Goal: Task Accomplishment & Management: Use online tool/utility

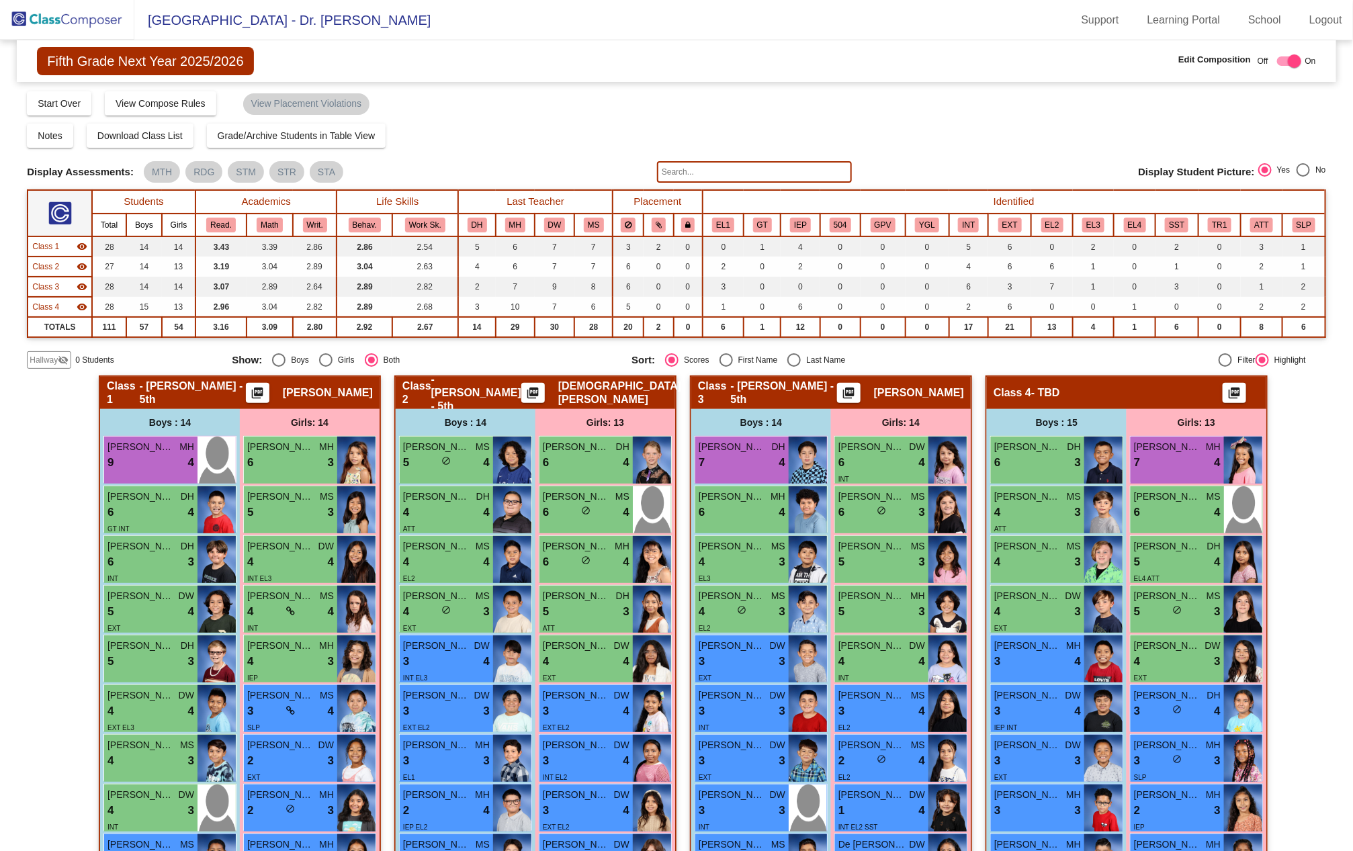
click at [90, 21] on img at bounding box center [67, 20] width 134 height 40
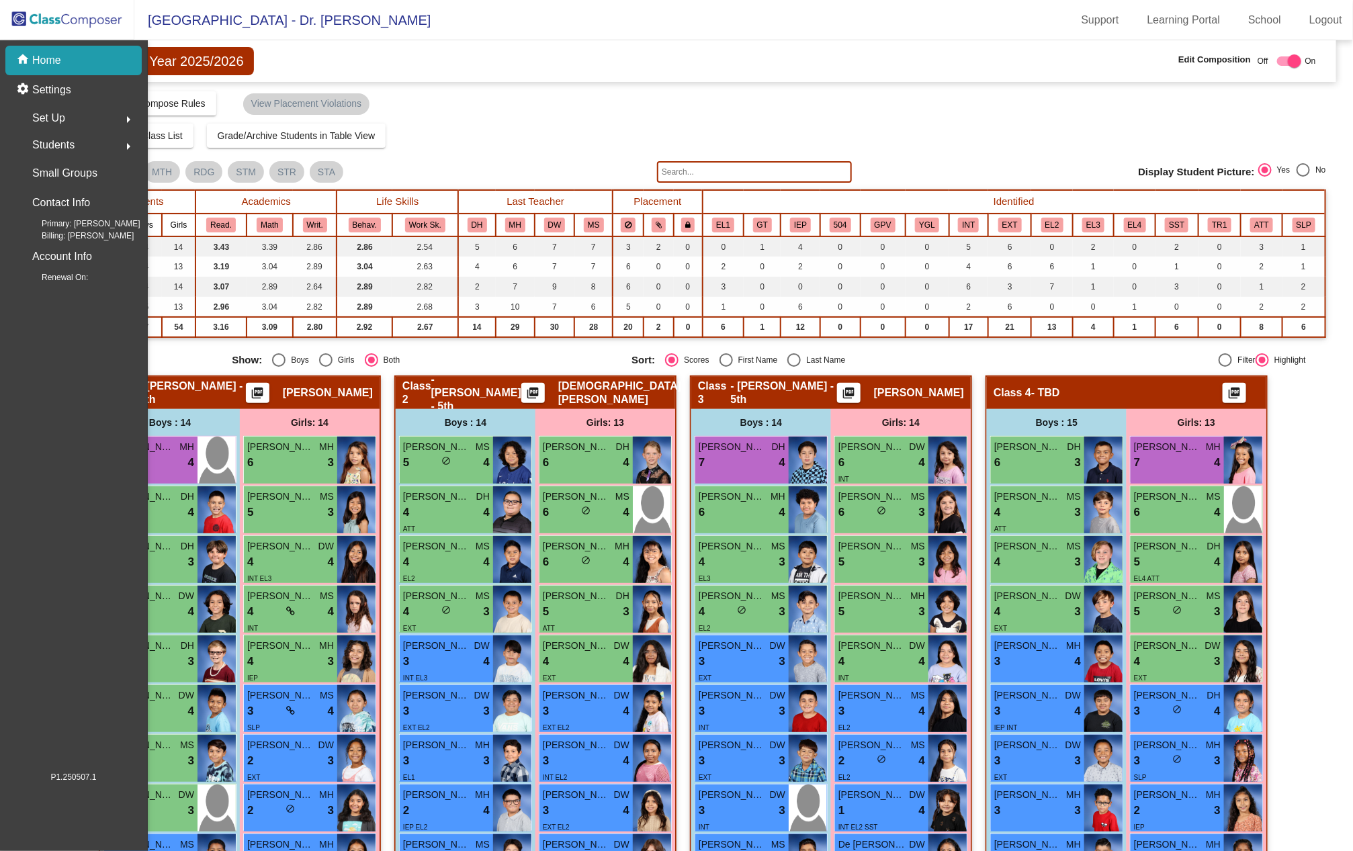
click at [90, 21] on img at bounding box center [67, 20] width 134 height 40
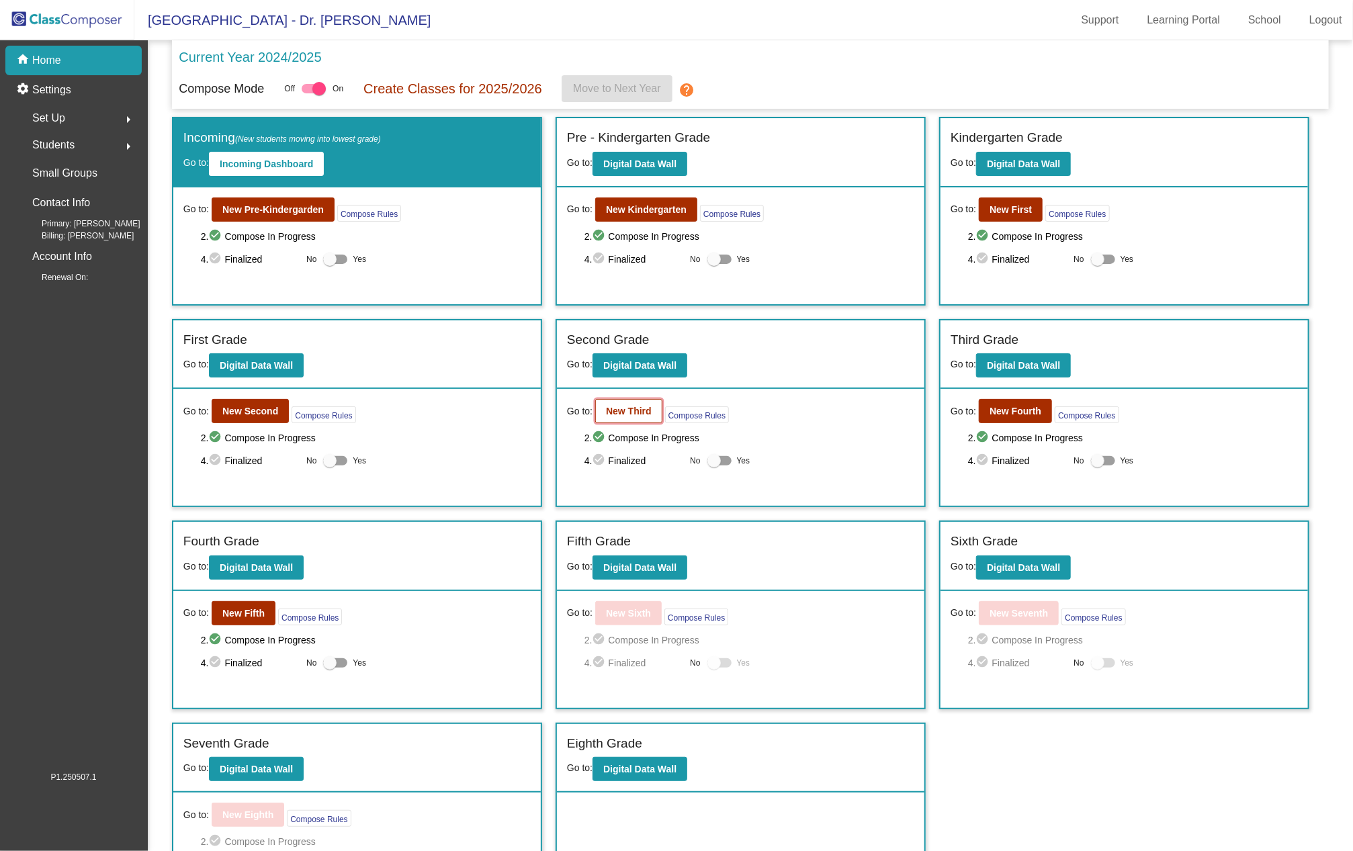
click at [620, 407] on b "New Third" at bounding box center [629, 411] width 46 height 11
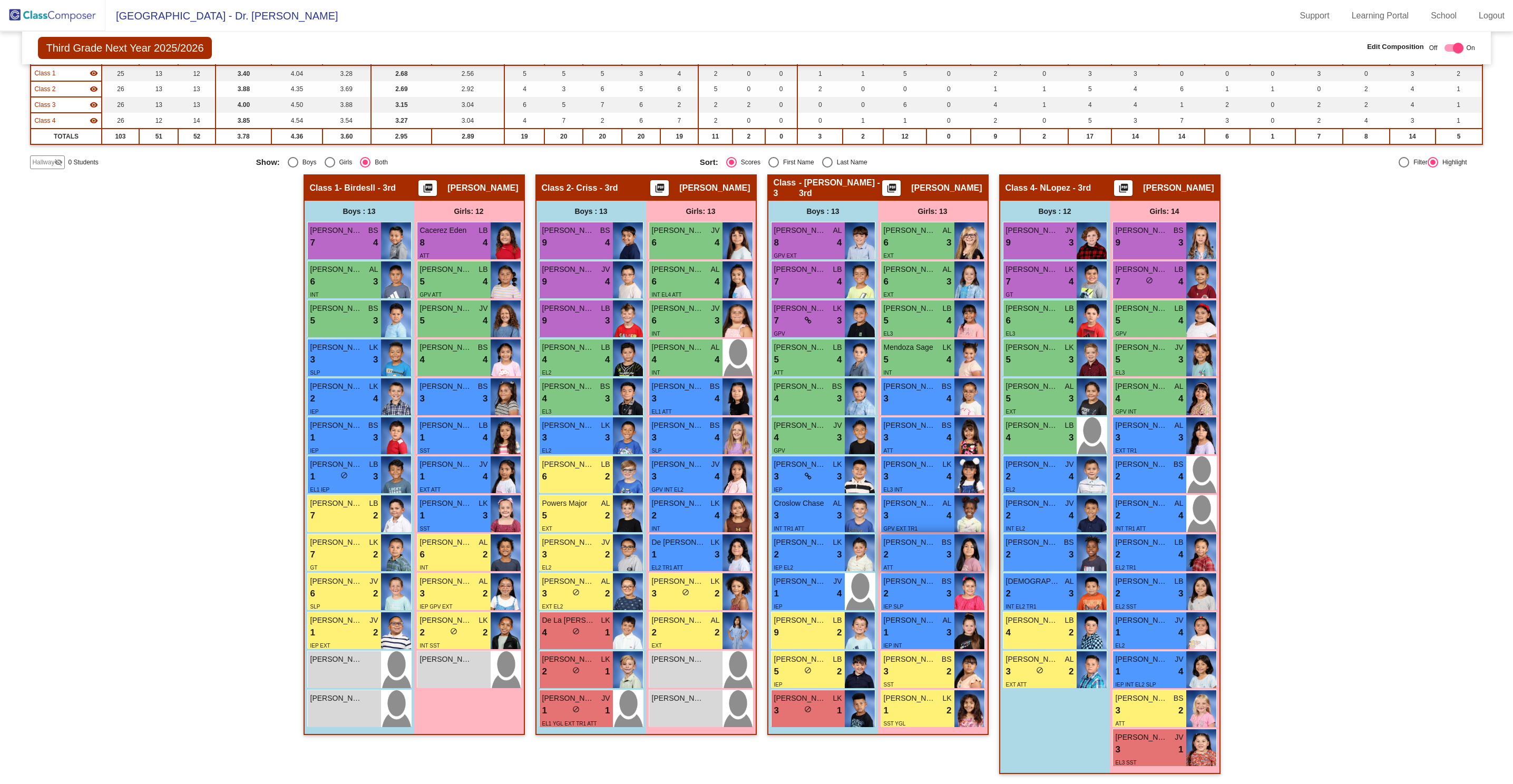
scroll to position [1, 0]
click at [49, 13] on img at bounding box center [53, 16] width 105 height 31
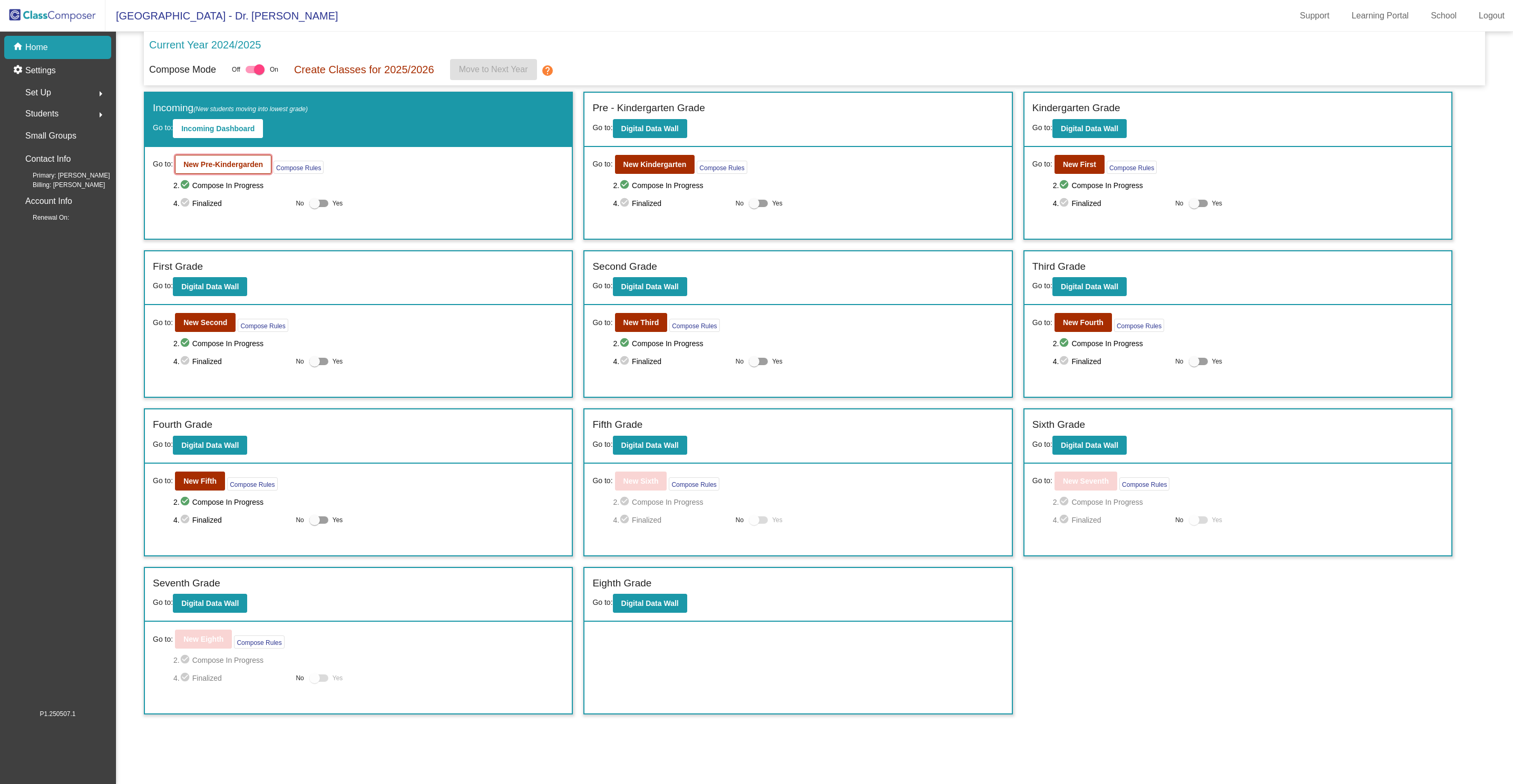
click at [234, 167] on b "New Pre-Kindergarden" at bounding box center [223, 164] width 79 height 9
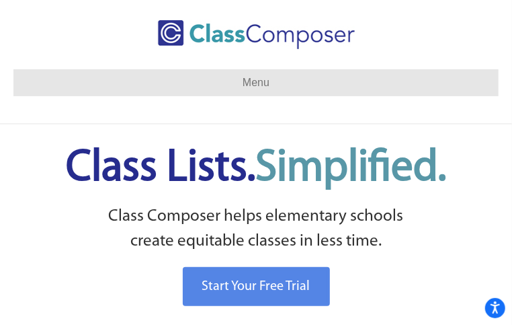
click at [0, 0] on ul "Contact Us Start Free Trial Log In" at bounding box center [0, 0] width 0 height 0
click at [0, 0] on link "Log In" at bounding box center [0, 0] width 0 height 0
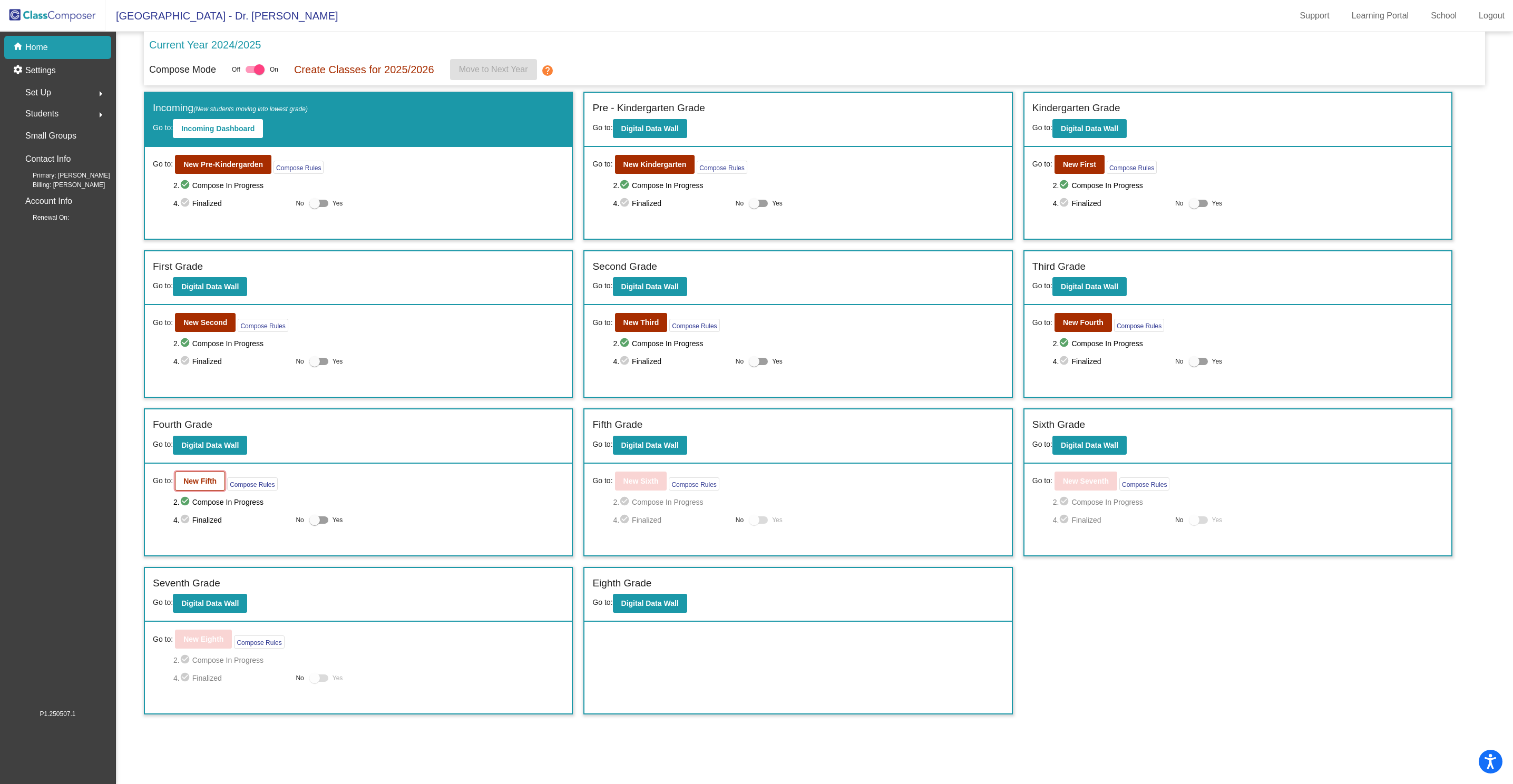
click at [203, 487] on button "New Fifth" at bounding box center [200, 481] width 50 height 19
click at [1061, 323] on b "New Fourth" at bounding box center [1083, 322] width 41 height 9
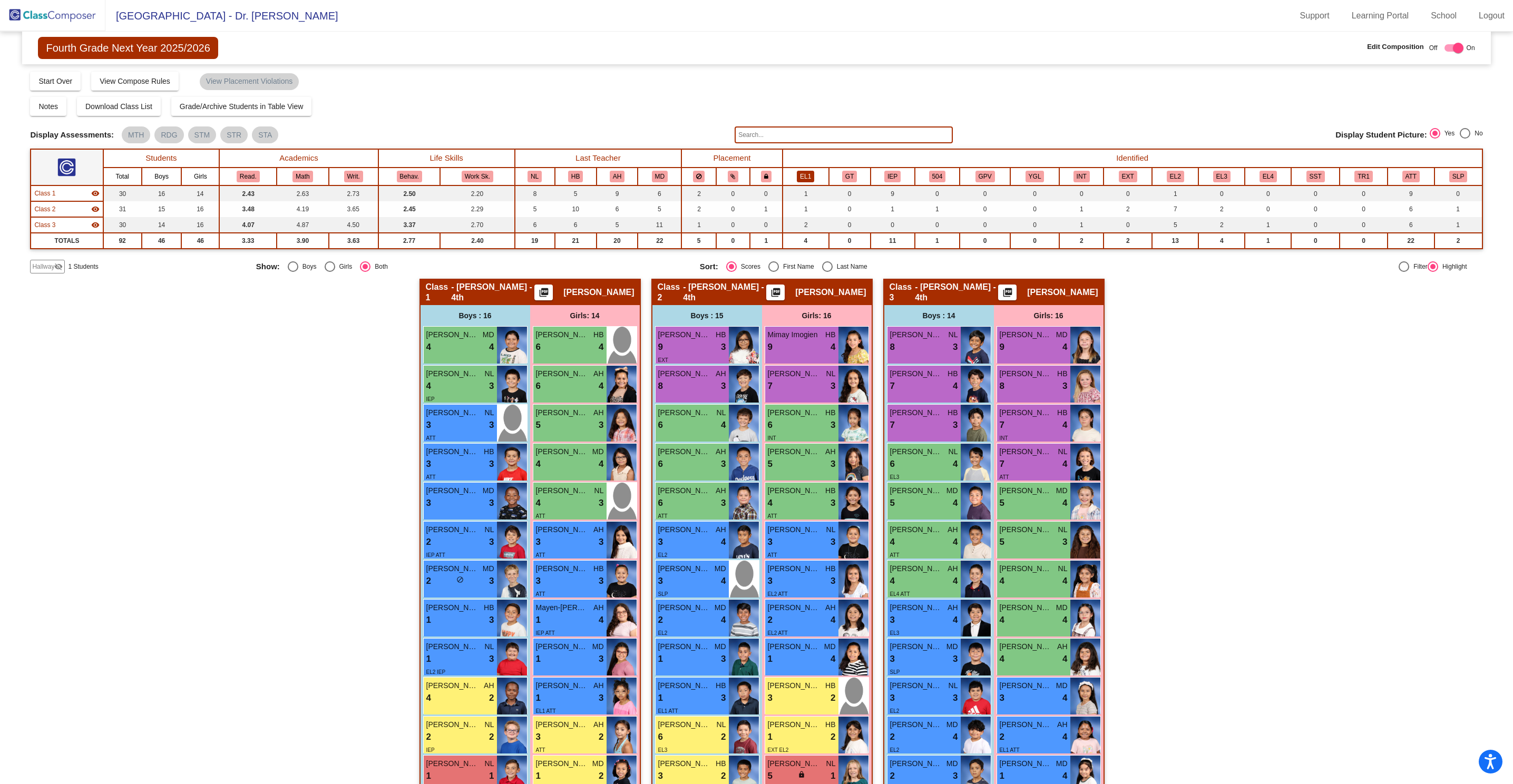
click at [804, 179] on button "EL1" at bounding box center [806, 176] width 17 height 12
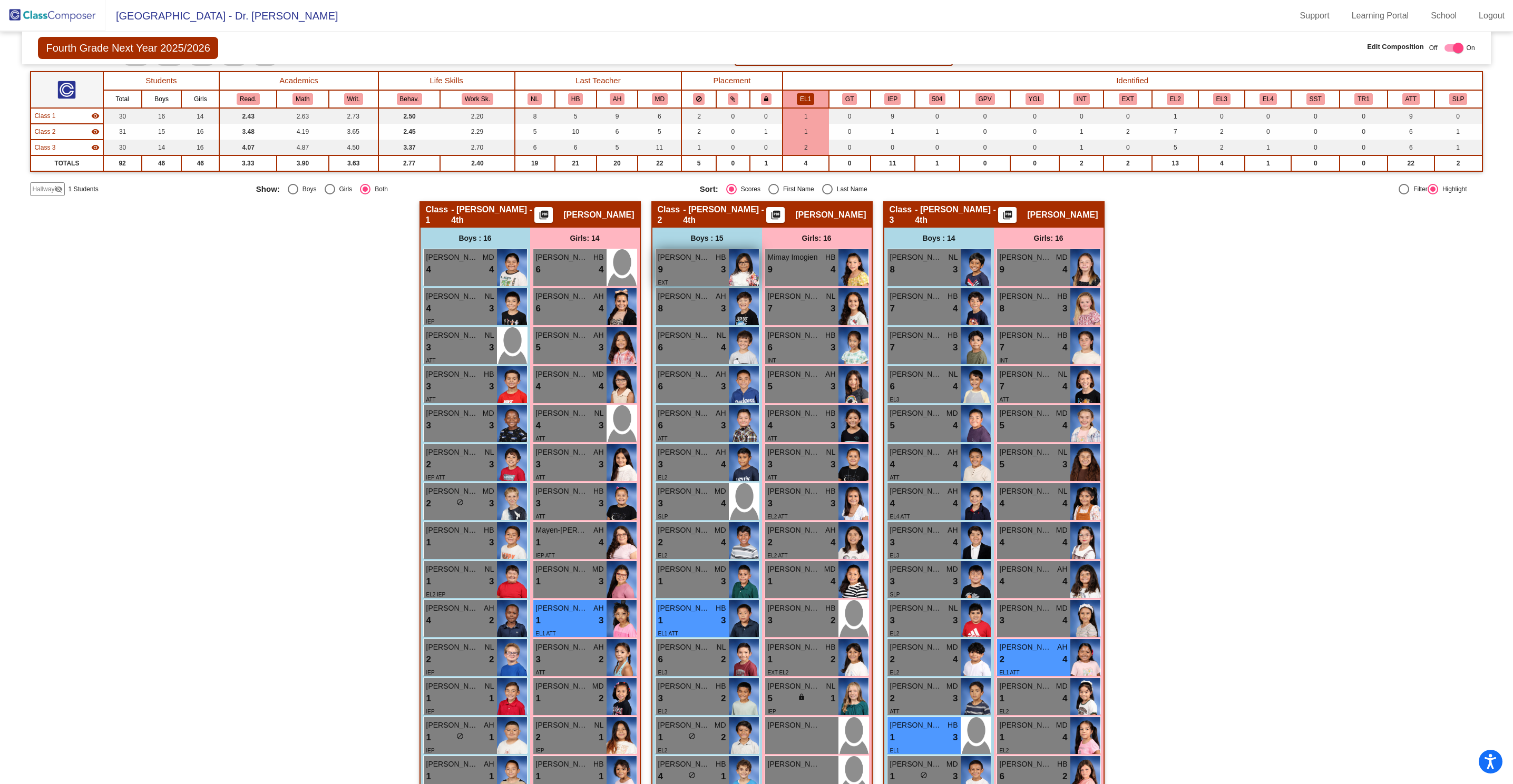
scroll to position [65, 0]
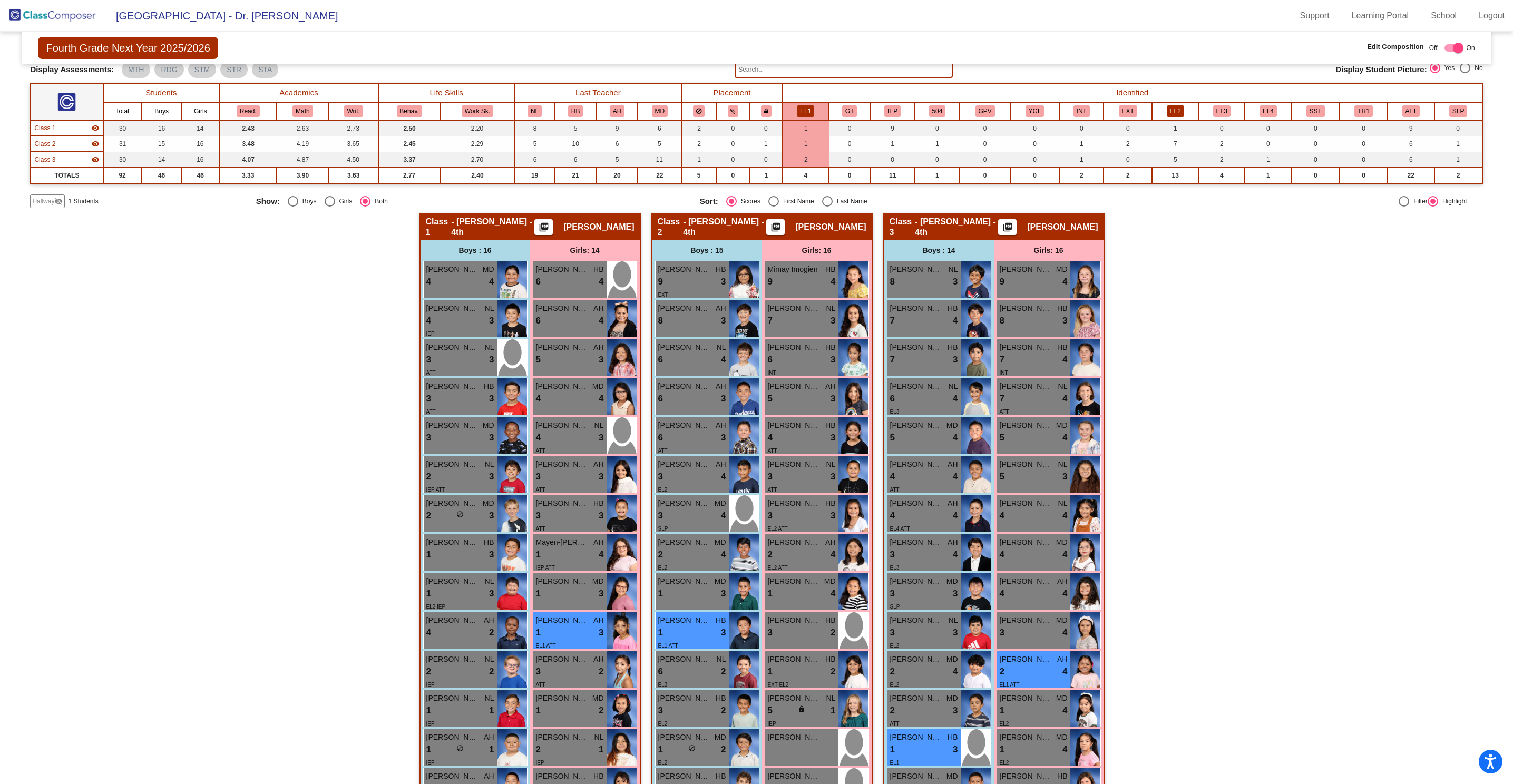
click at [1061, 112] on button "EL2" at bounding box center [1176, 111] width 17 height 12
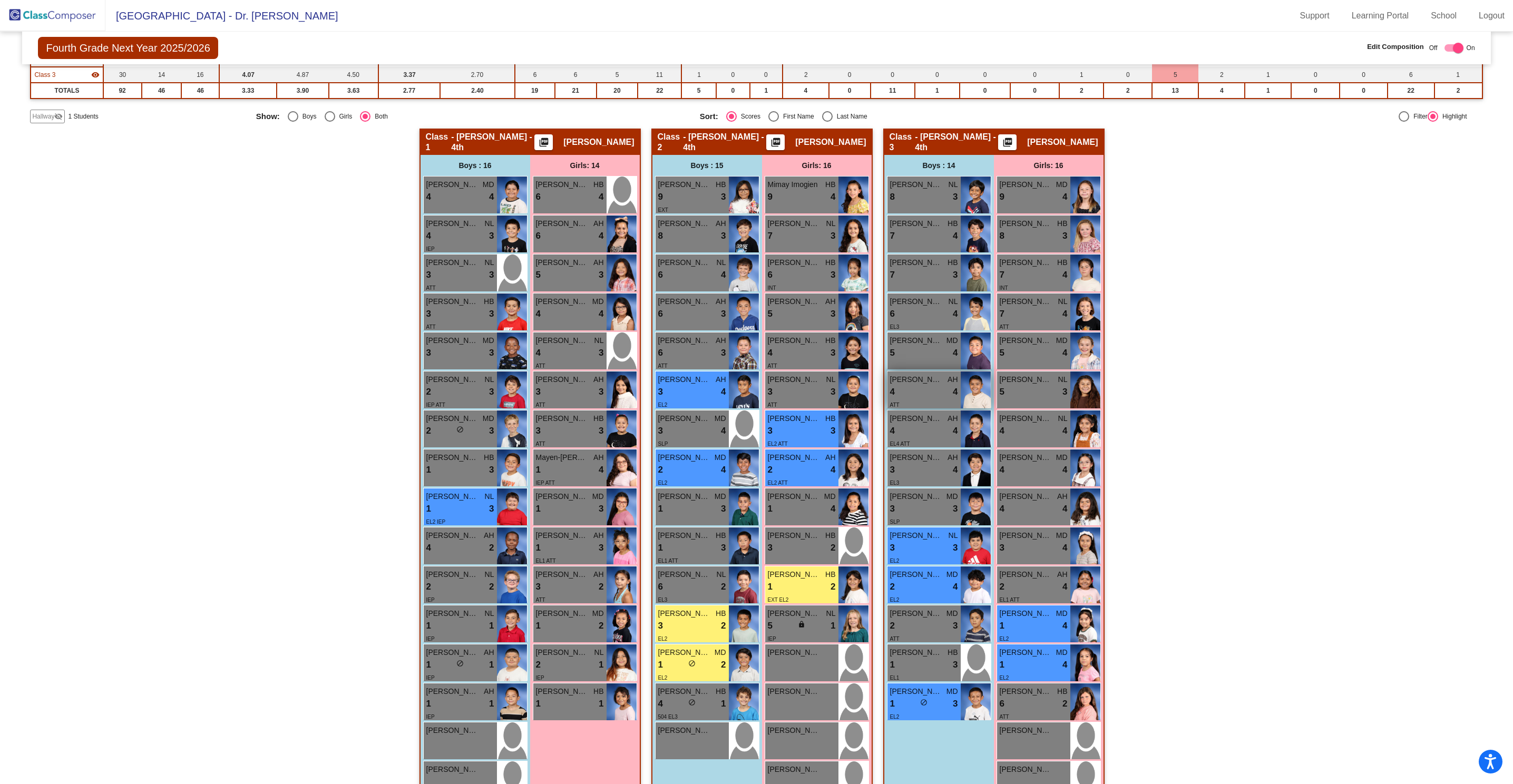
scroll to position [182, 0]
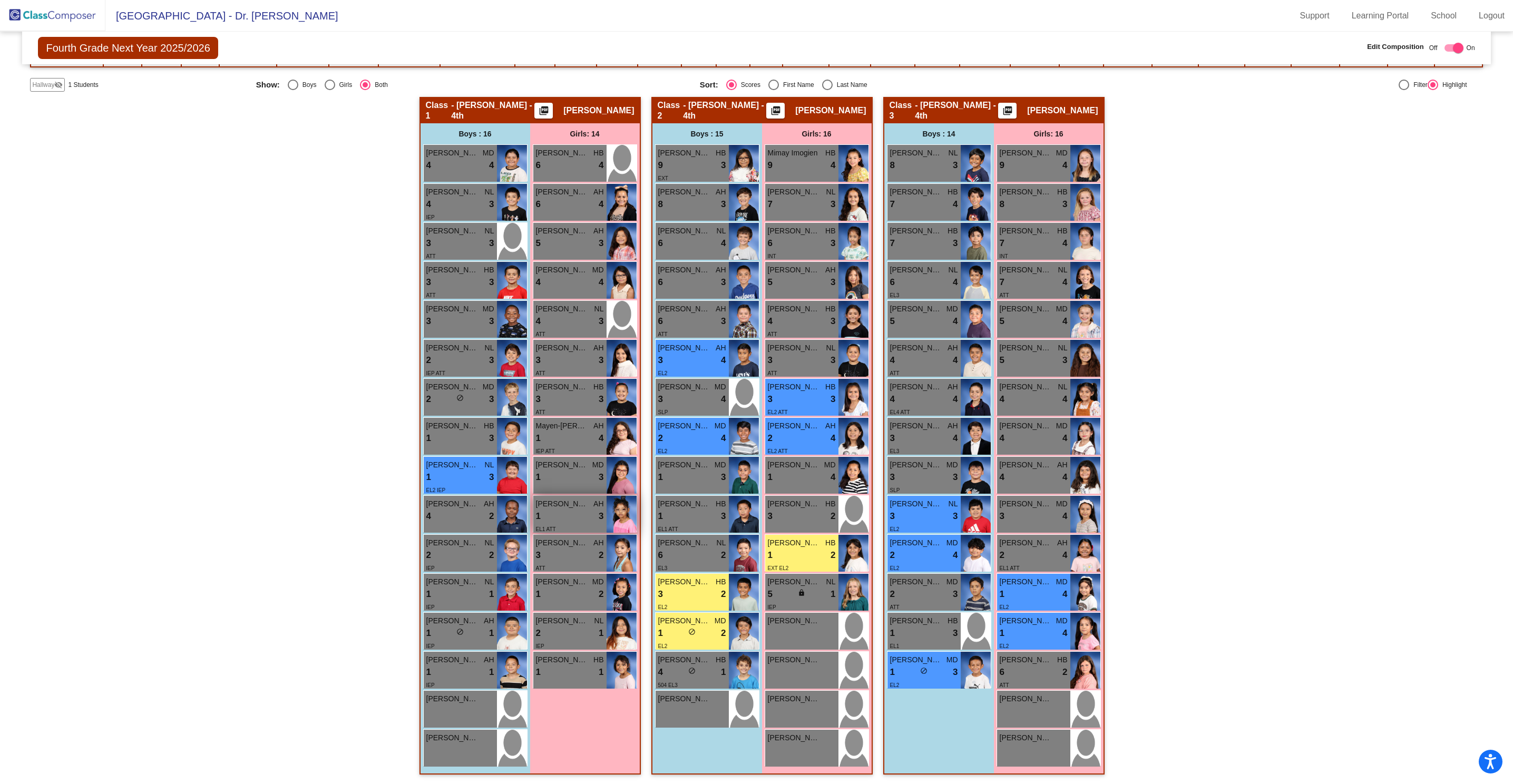
click at [569, 517] on div "1 lock do_not_disturb_alt 3" at bounding box center [569, 516] width 68 height 13
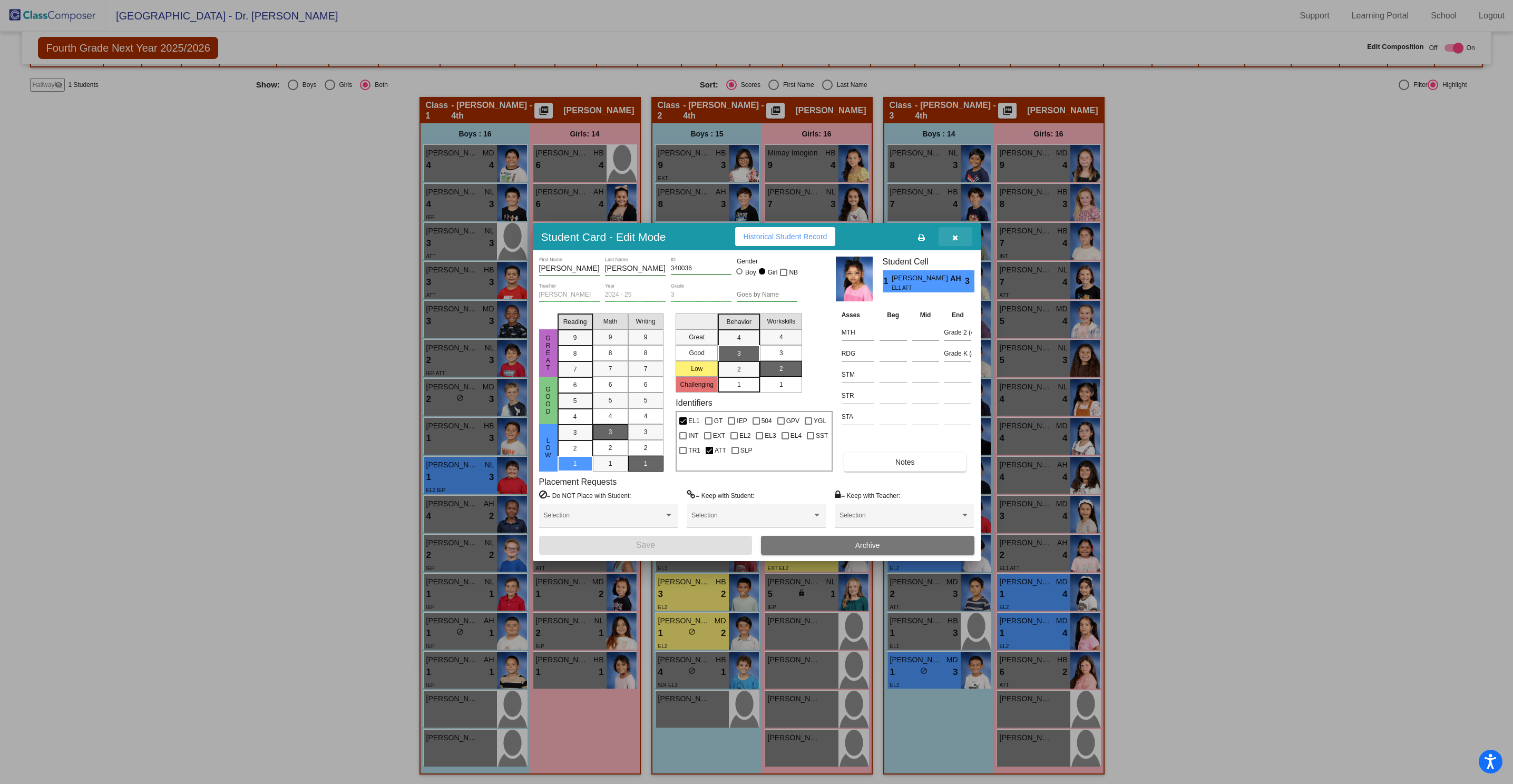
click at [957, 241] on button "button" at bounding box center [955, 237] width 34 height 19
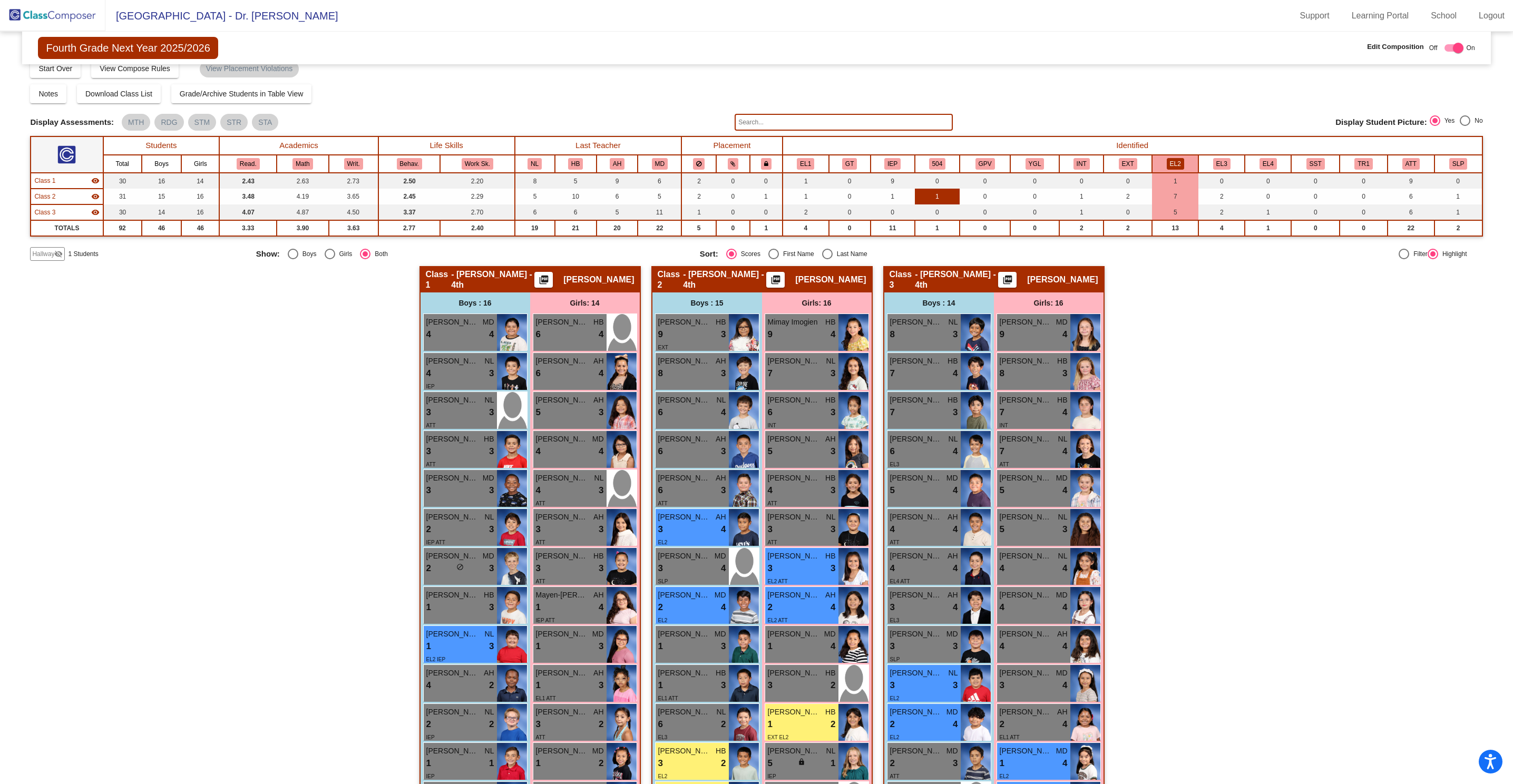
scroll to position [0, 0]
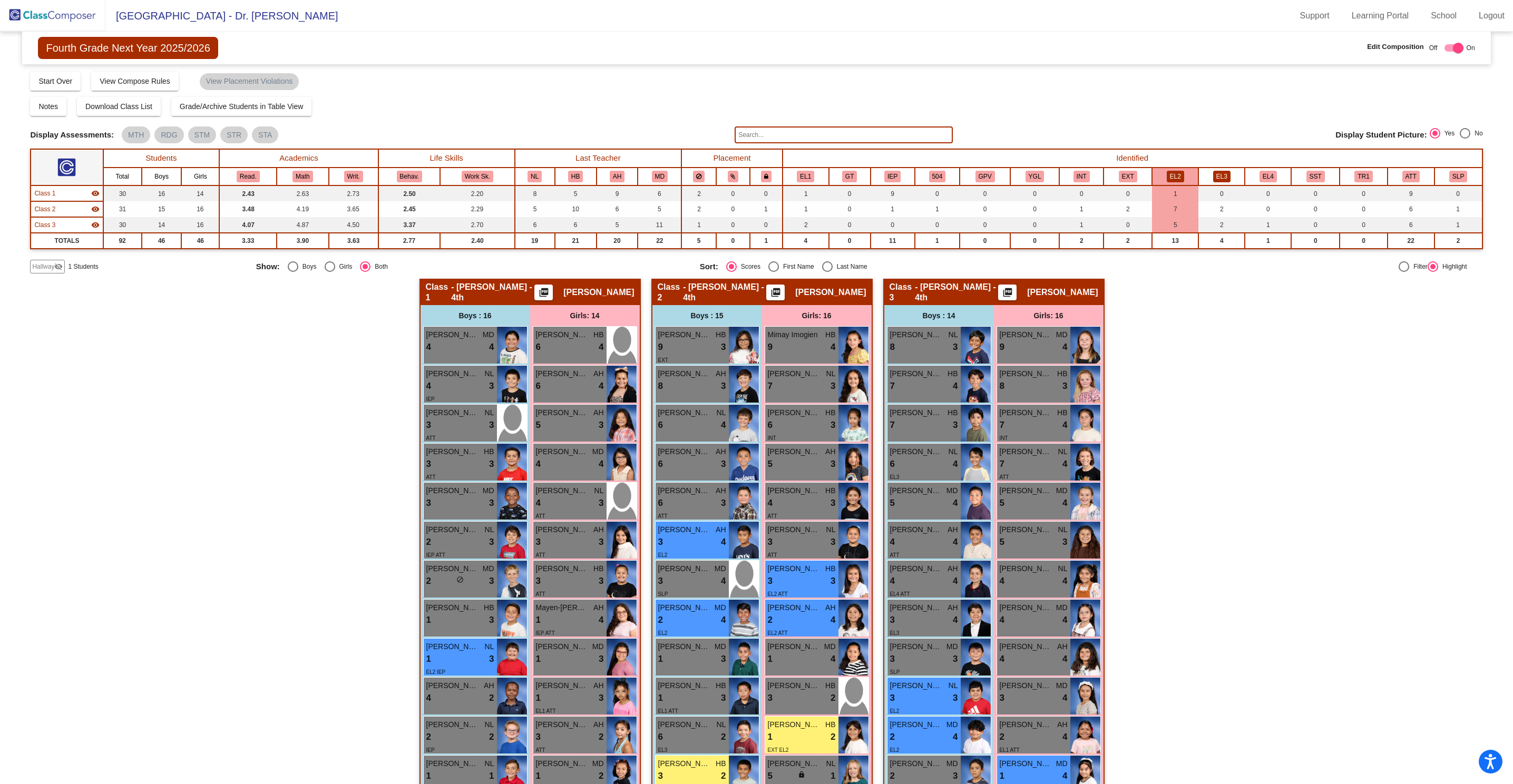
click at [1061, 178] on button "EL3" at bounding box center [1222, 176] width 17 height 12
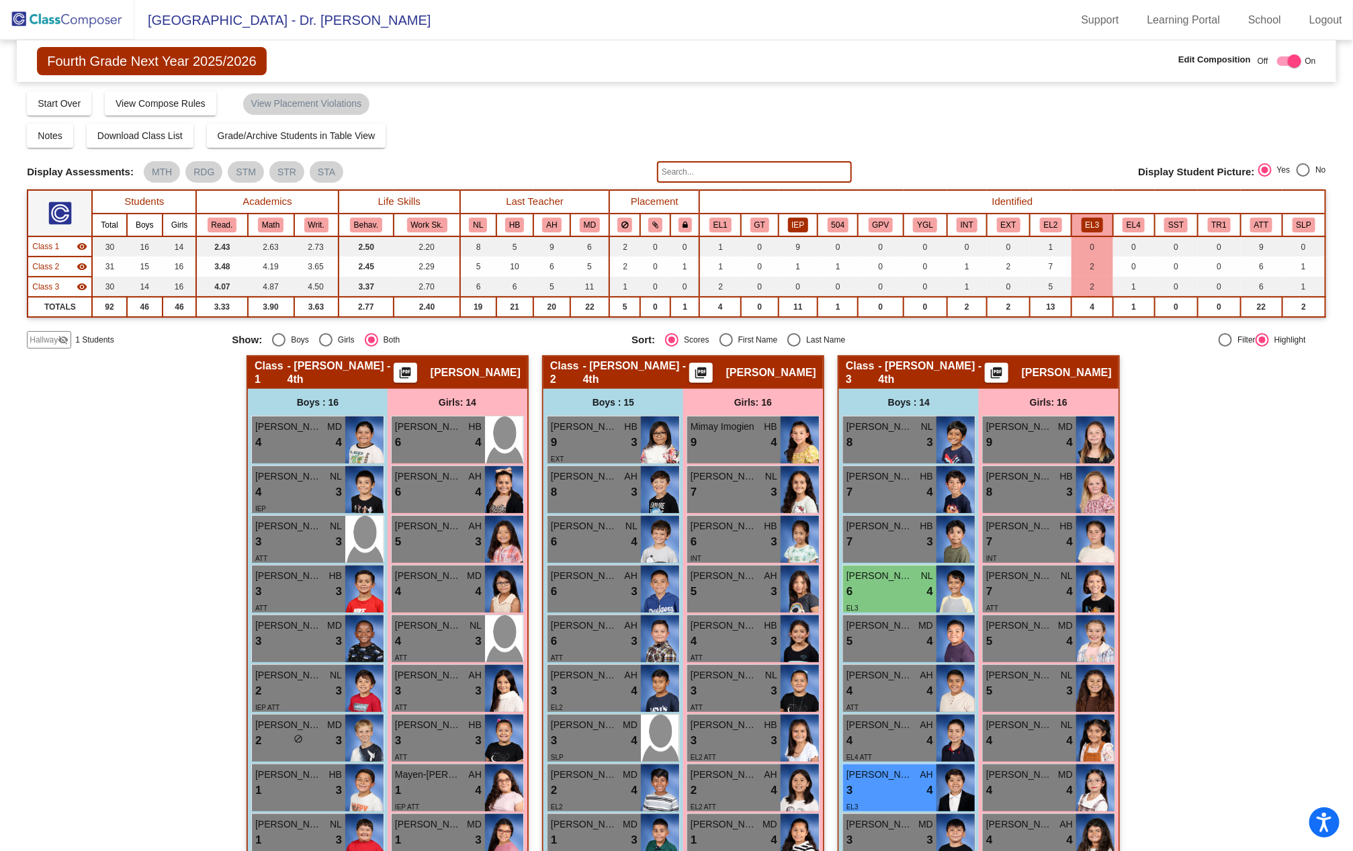
click at [790, 224] on button "IEP" at bounding box center [798, 225] width 21 height 15
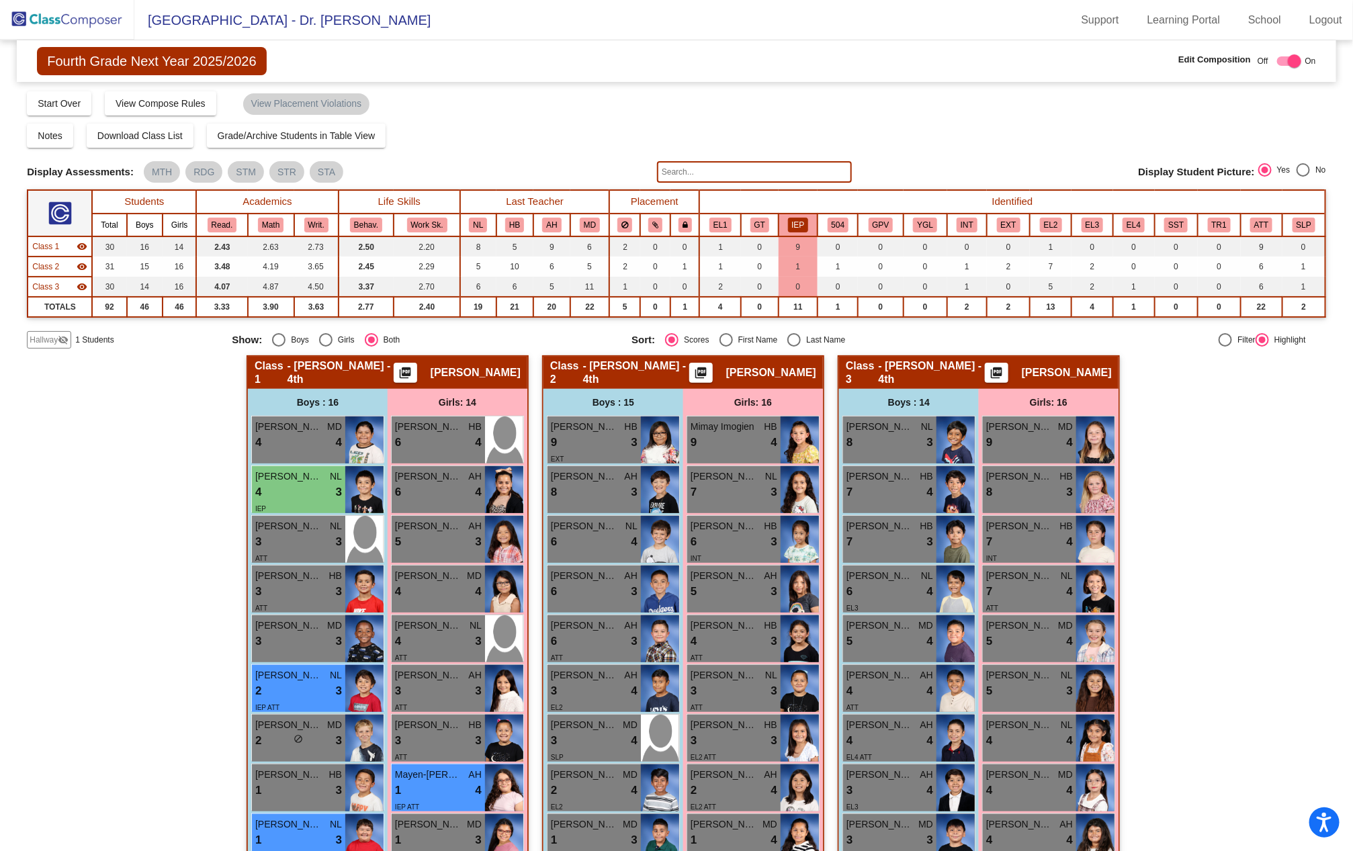
click at [101, 17] on img at bounding box center [67, 20] width 134 height 40
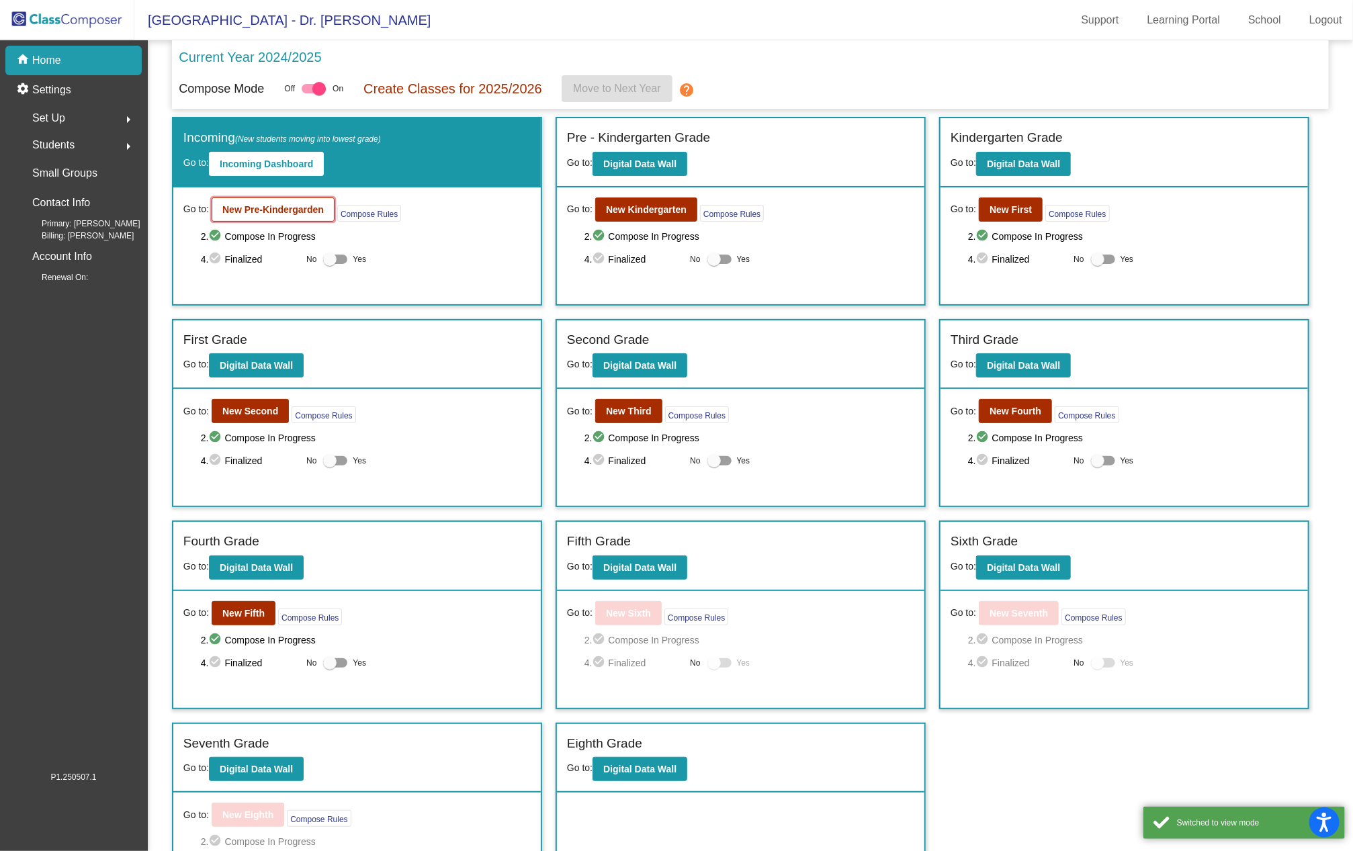
click at [290, 217] on button "New Pre-Kindergarden" at bounding box center [273, 210] width 123 height 24
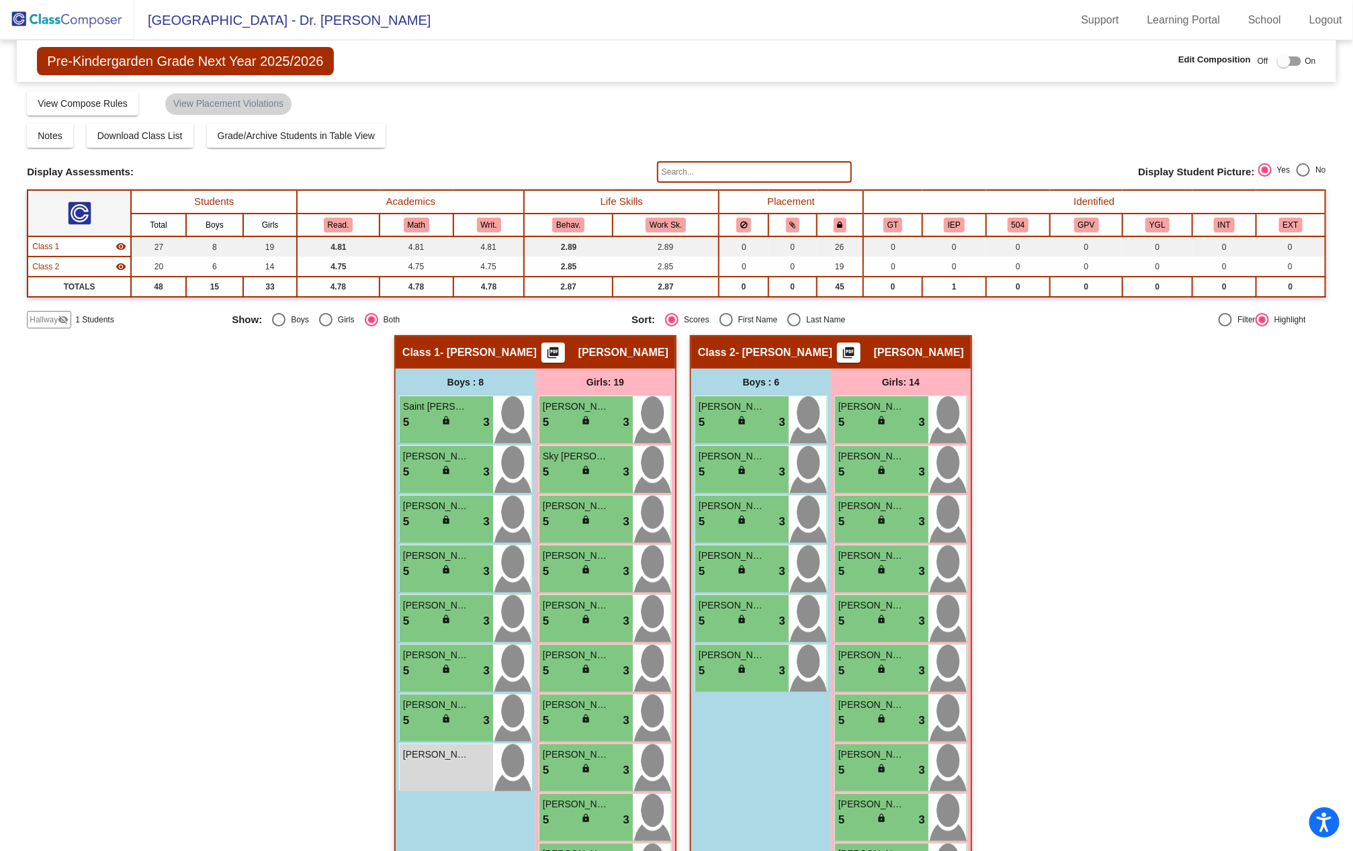
click at [976, 421] on div "Hallway - Hallway Class picture_as_pdf Add Student First Name Last Name Student…" at bounding box center [676, 848] width 1299 height 1027
click at [108, 132] on span "Download Class List" at bounding box center [139, 135] width 85 height 11
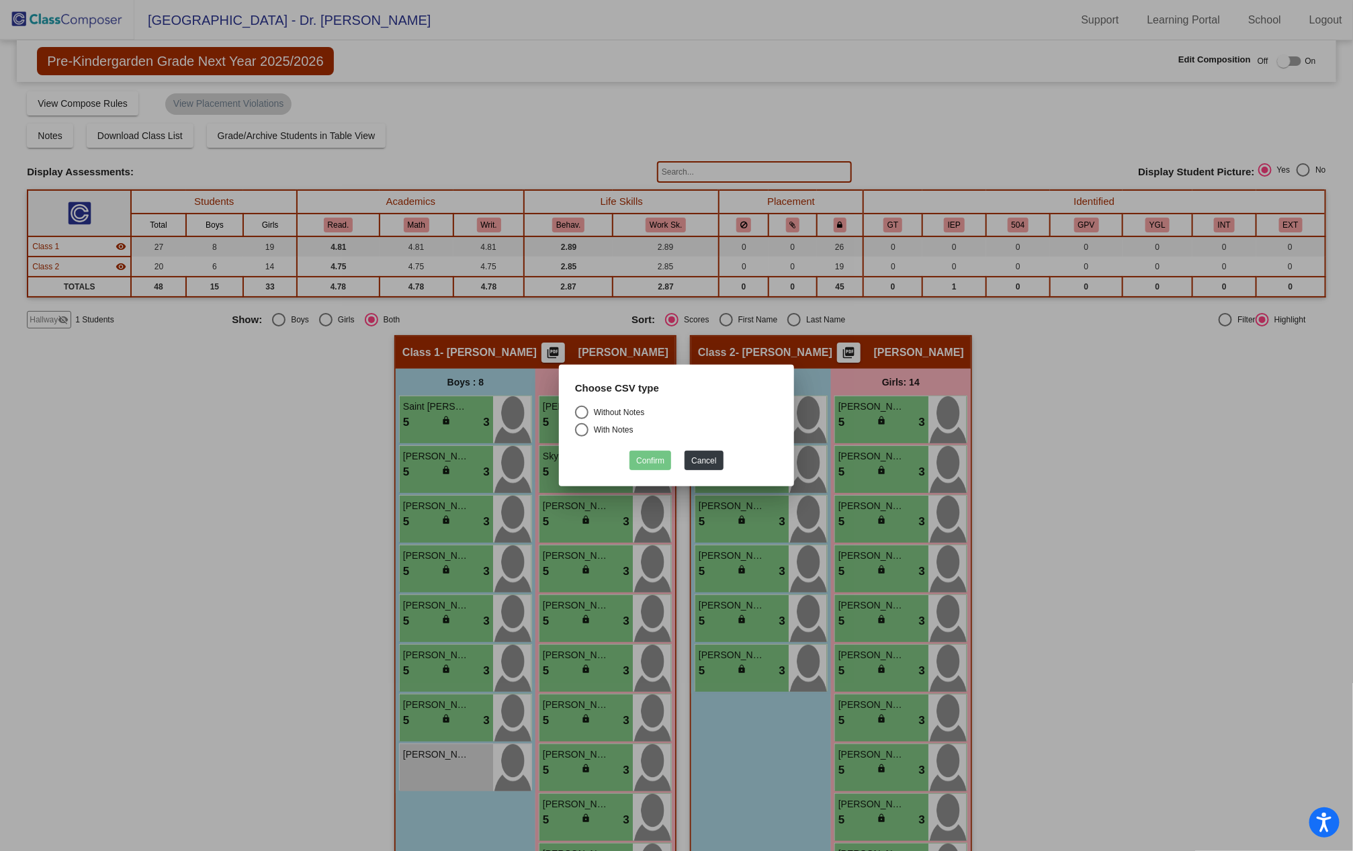
click at [580, 417] on div "Select an option" at bounding box center [581, 412] width 13 height 13
click at [581, 419] on input "Without Notes" at bounding box center [581, 419] width 1 height 1
radio input "true"
click at [663, 459] on button "Confirm" at bounding box center [651, 460] width 42 height 19
